Goal: Task Accomplishment & Management: Manage account settings

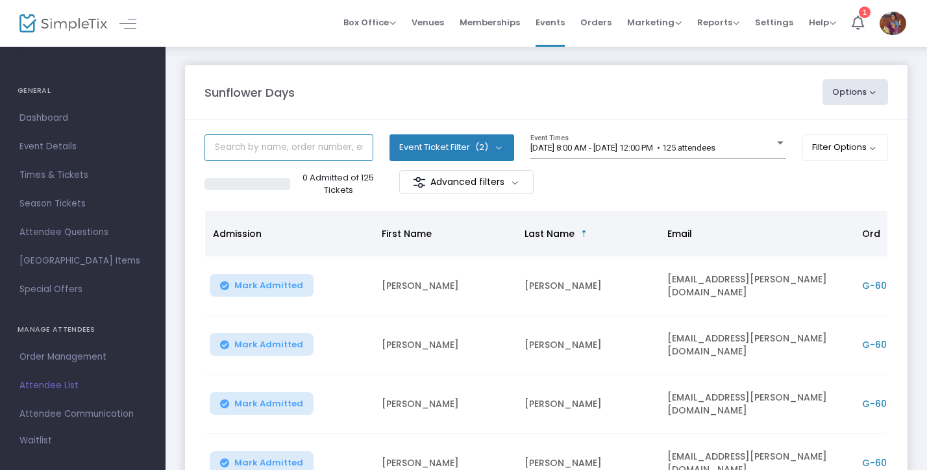
click at [326, 153] on input "text" at bounding box center [288, 147] width 169 height 27
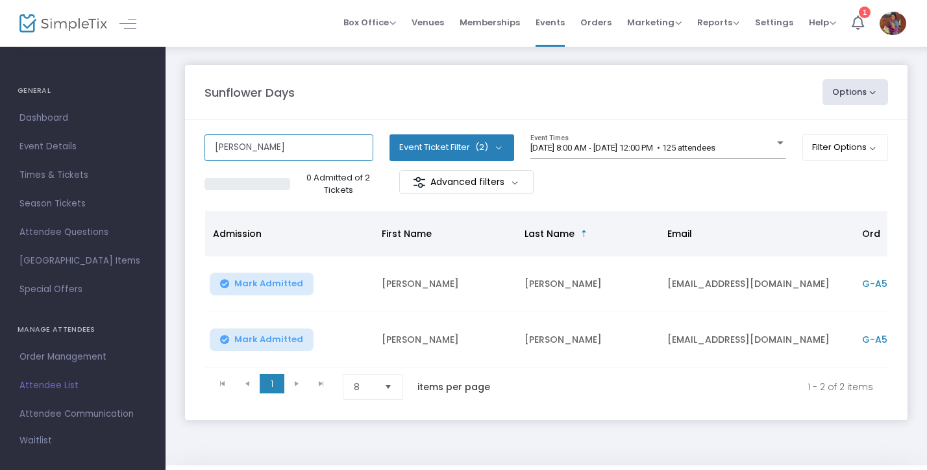
type input "[PERSON_NAME]"
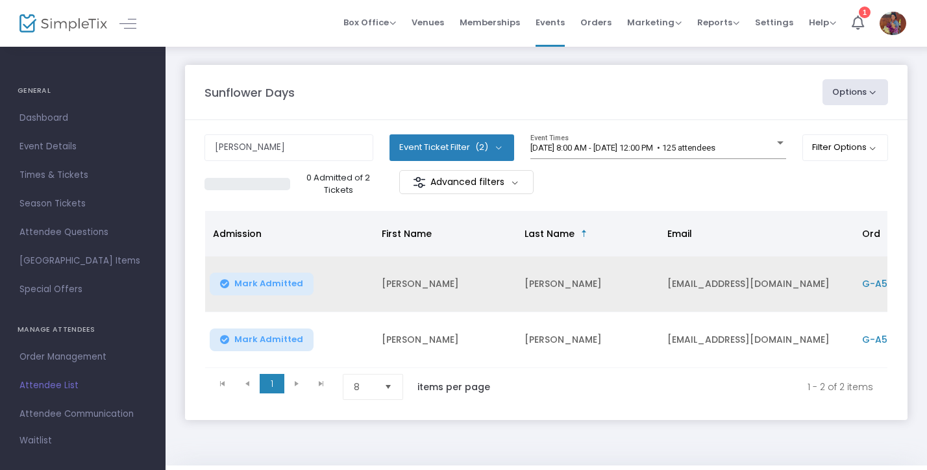
drag, startPoint x: 326, startPoint y: 153, endPoint x: 865, endPoint y: 286, distance: 554.8
click at [865, 286] on span "G-A598DFE0-A" at bounding box center [897, 283] width 70 height 13
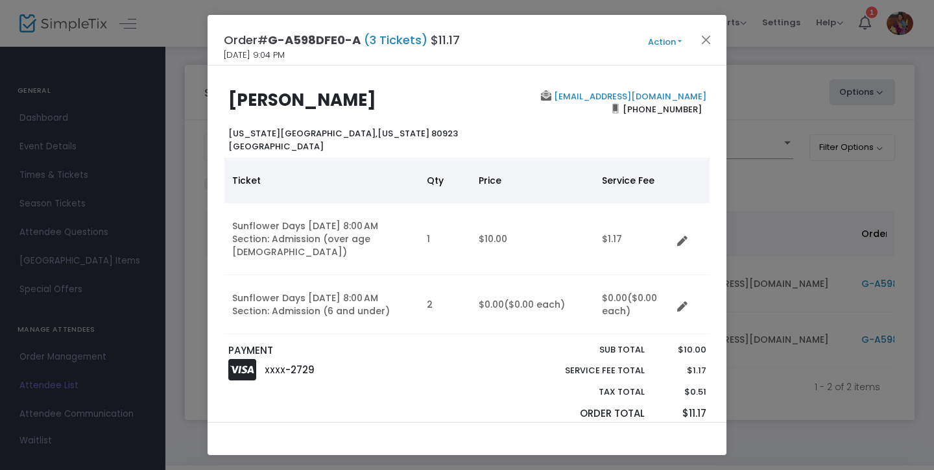
click at [685, 297] on td "Data table" at bounding box center [691, 304] width 38 height 59
click at [685, 302] on icon "Data table" at bounding box center [682, 307] width 10 height 10
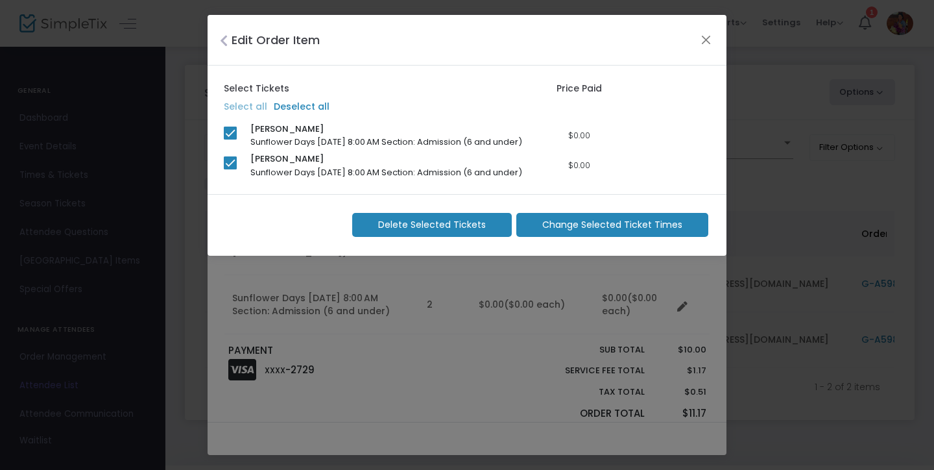
click at [628, 221] on span "Change Selected Ticket Times" at bounding box center [613, 225] width 140 height 14
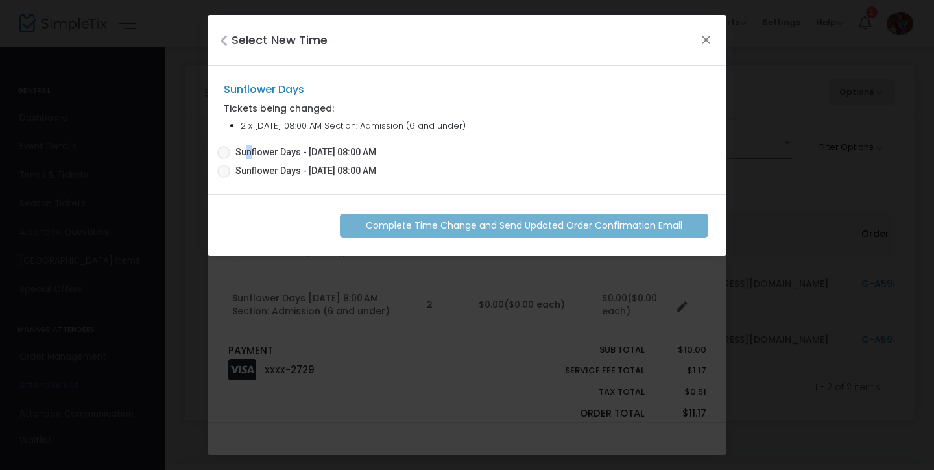
click at [243, 149] on span "Sunflower Days - [DATE] 08:00 AM" at bounding box center [306, 152] width 141 height 14
click at [224, 159] on input "Sunflower Days - [DATE] 08:00 AM" at bounding box center [223, 159] width 1 height 1
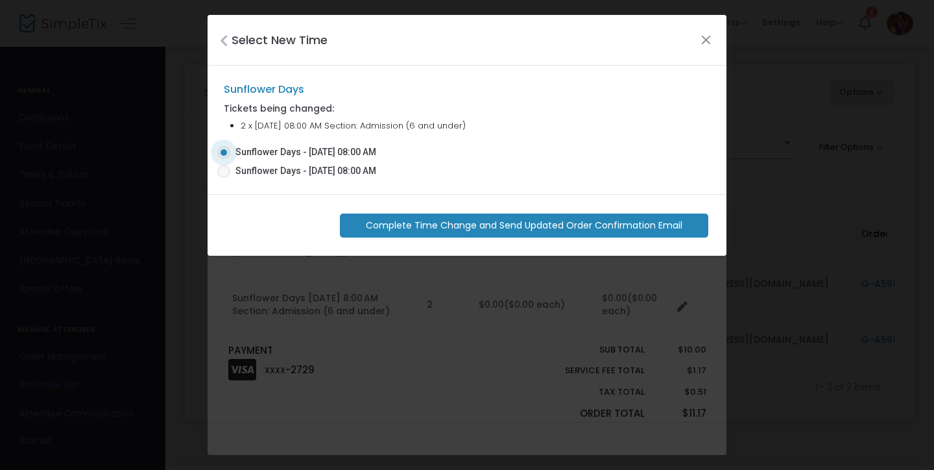
click at [382, 221] on span "Complete Time Change and Send Updated Order Confirmation Email" at bounding box center [524, 226] width 317 height 14
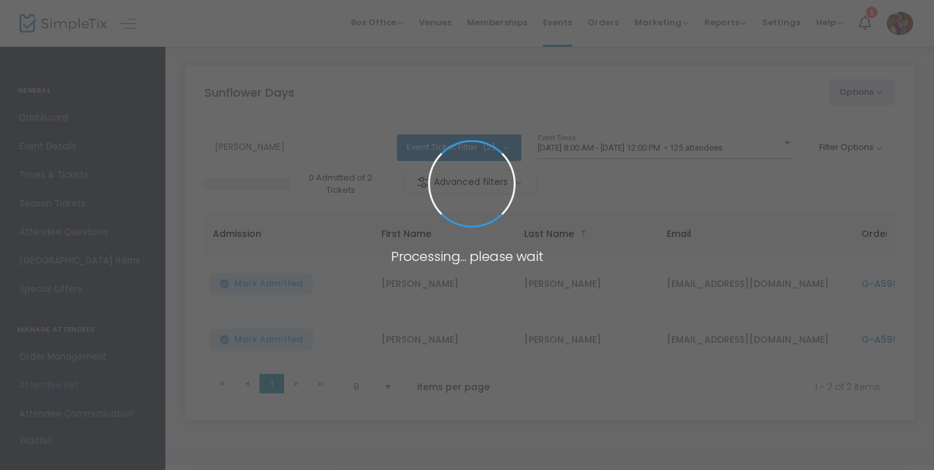
radio input "false"
